Goal: Task Accomplishment & Management: Complete application form

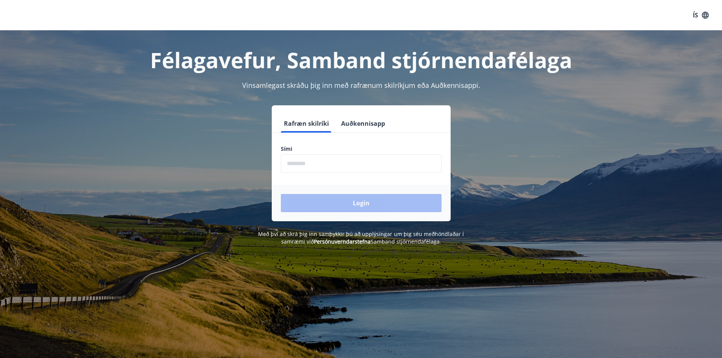
click at [340, 164] on input "phone" at bounding box center [361, 163] width 161 height 19
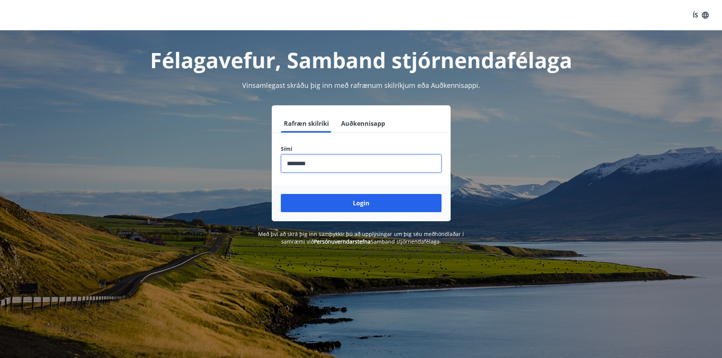
type input "********"
click at [281, 194] on button "Login" at bounding box center [361, 203] width 161 height 18
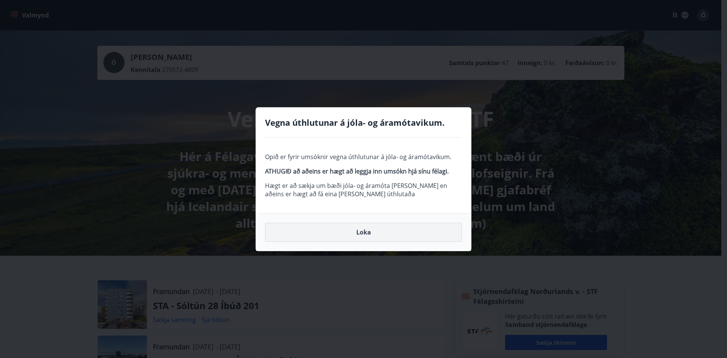
click at [360, 231] on button "Loka" at bounding box center [363, 232] width 197 height 19
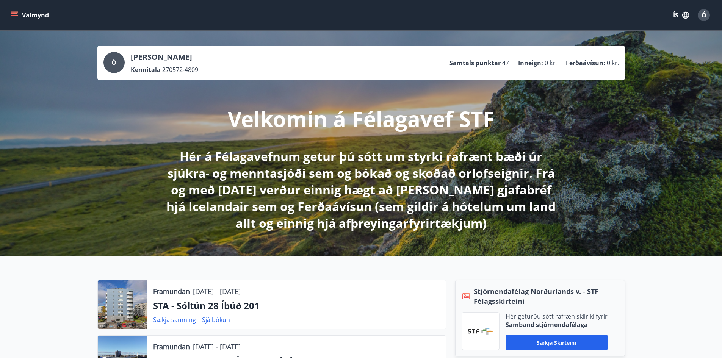
click at [16, 17] on icon "menu" at bounding box center [14, 17] width 7 height 1
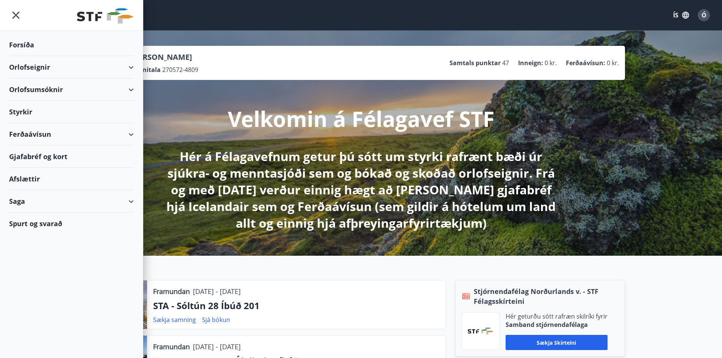
click at [132, 69] on div "Orlofseignir" at bounding box center [71, 67] width 125 height 22
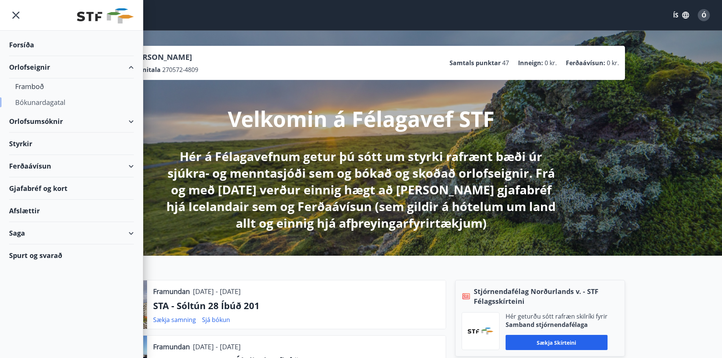
click at [34, 99] on div "Bókunardagatal" at bounding box center [71, 102] width 113 height 16
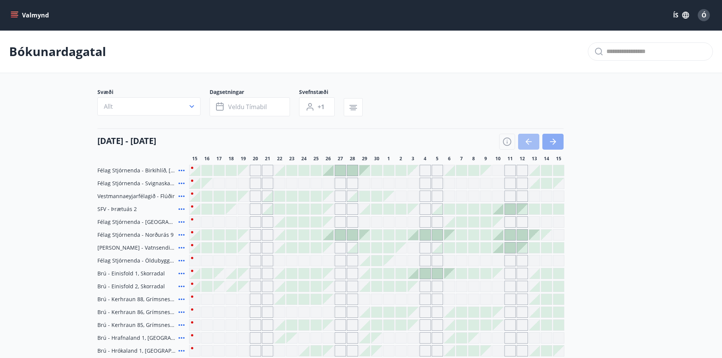
click at [550, 144] on icon "button" at bounding box center [552, 141] width 9 height 9
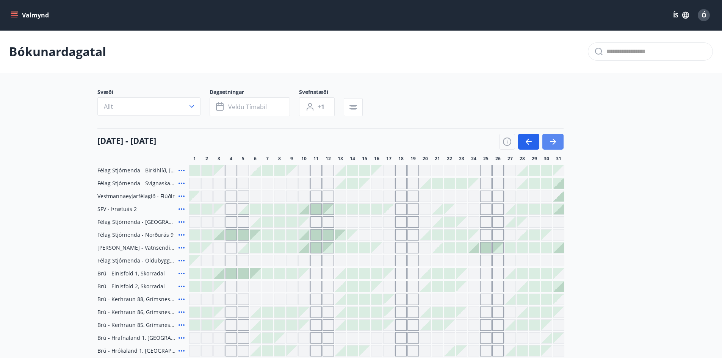
click at [552, 140] on icon "button" at bounding box center [552, 141] width 9 height 9
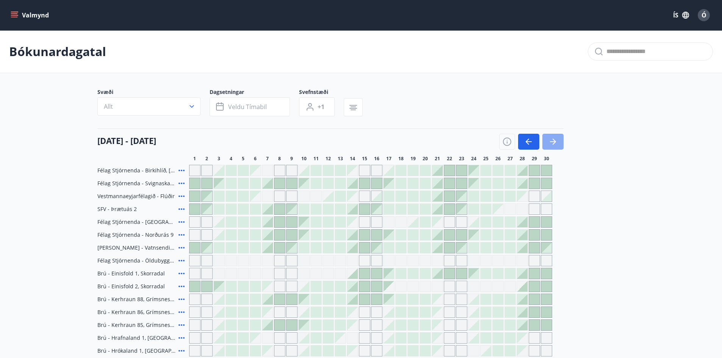
click at [552, 140] on icon "button" at bounding box center [552, 141] width 9 height 9
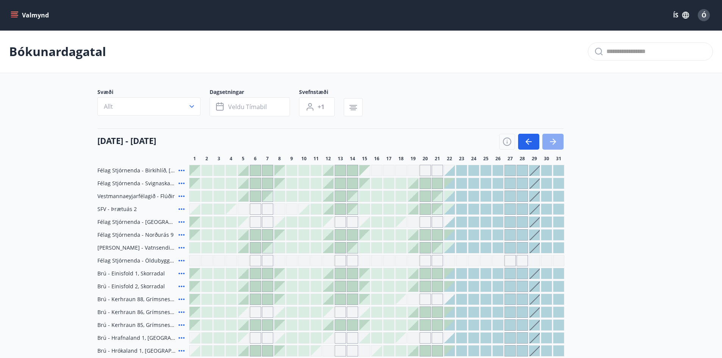
click at [552, 140] on icon "button" at bounding box center [552, 141] width 9 height 9
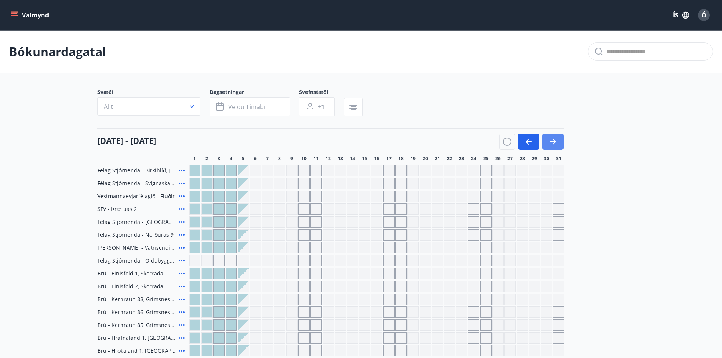
click at [552, 140] on icon "button" at bounding box center [552, 141] width 9 height 9
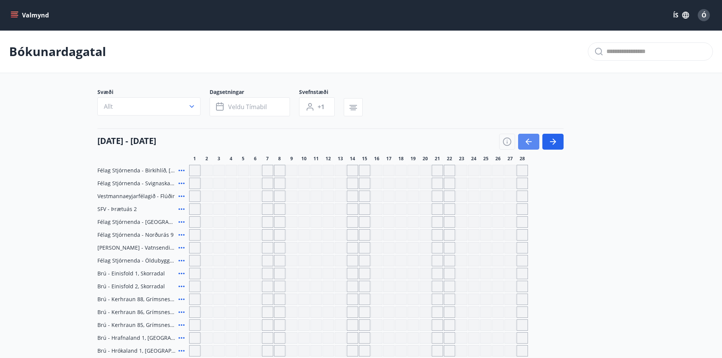
click at [529, 142] on icon "button" at bounding box center [528, 141] width 9 height 9
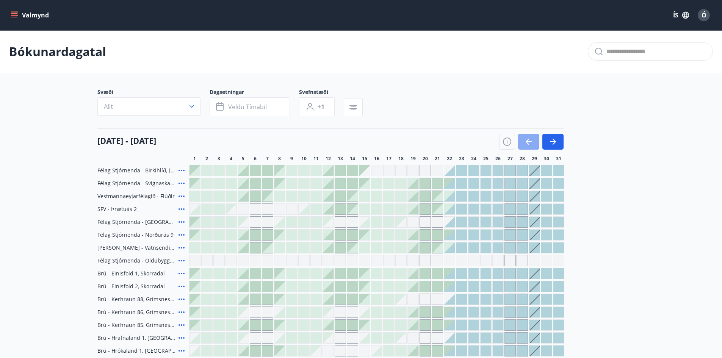
click at [529, 142] on icon "button" at bounding box center [528, 141] width 9 height 9
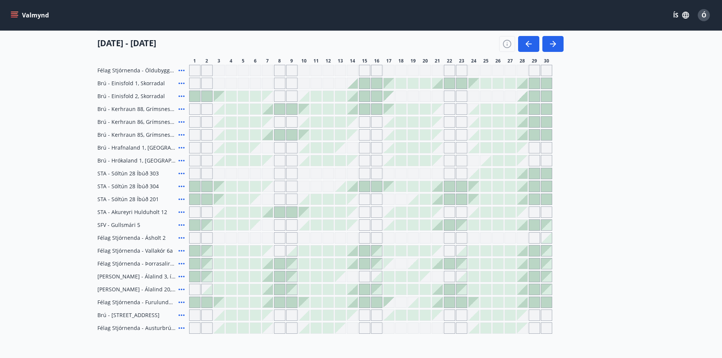
scroll to position [227, 0]
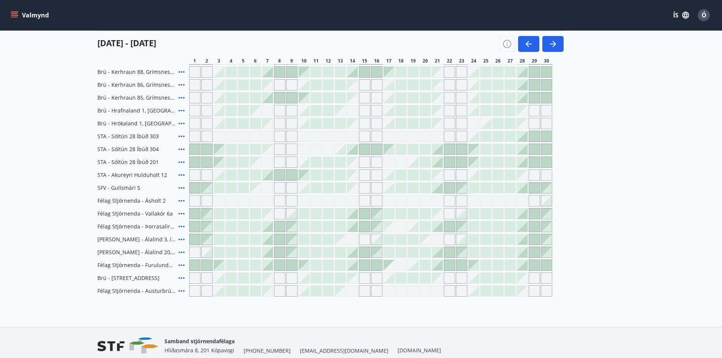
click at [14, 17] on icon "menu" at bounding box center [14, 17] width 7 height 1
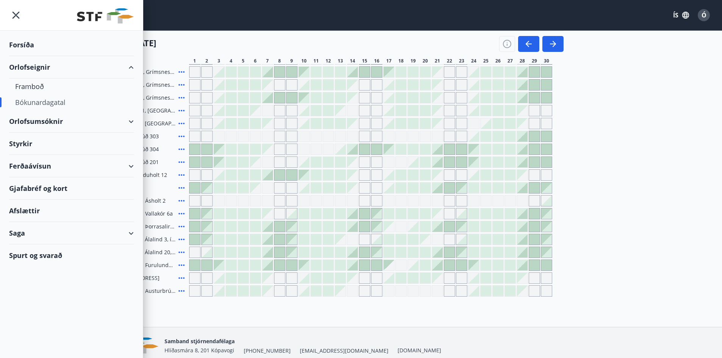
click at [128, 120] on div "Orlofsumsóknir" at bounding box center [71, 121] width 125 height 22
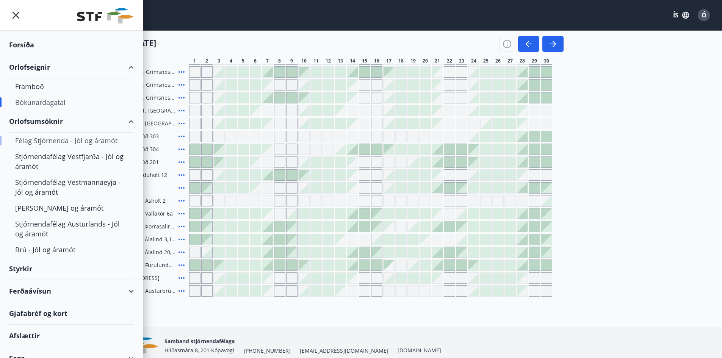
click at [82, 139] on div "Félag Stjórnenda - Jól og áramót" at bounding box center [71, 141] width 113 height 16
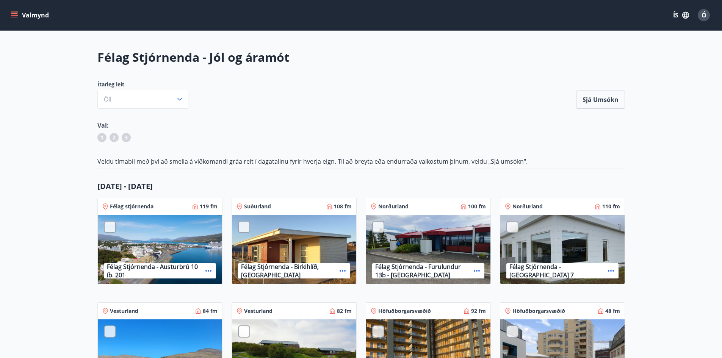
click at [704, 13] on span "Ó" at bounding box center [703, 15] width 5 height 8
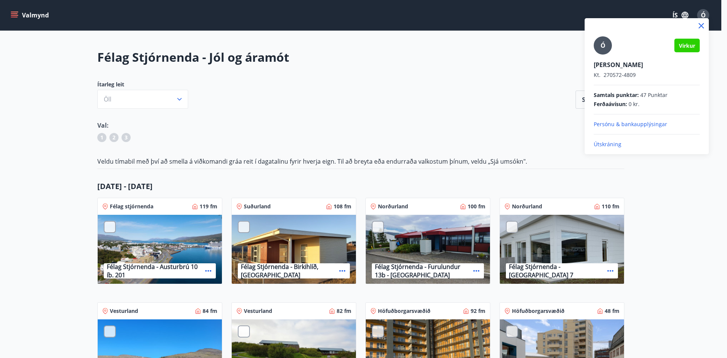
click at [606, 143] on p "Útskráning" at bounding box center [647, 145] width 106 height 8
